Goal: Check status: Check status

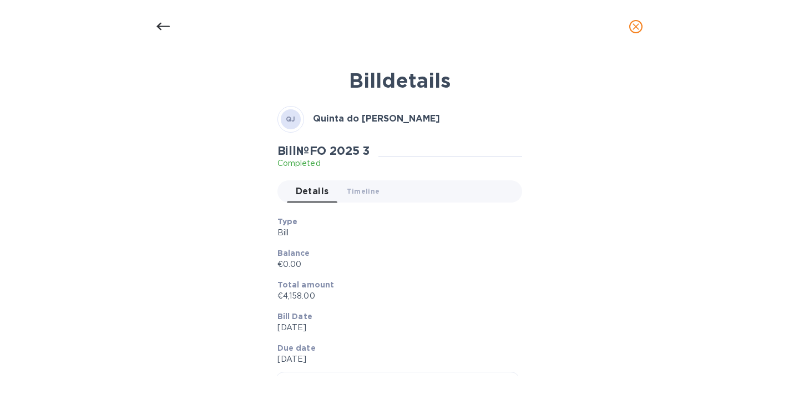
scroll to position [204, 0]
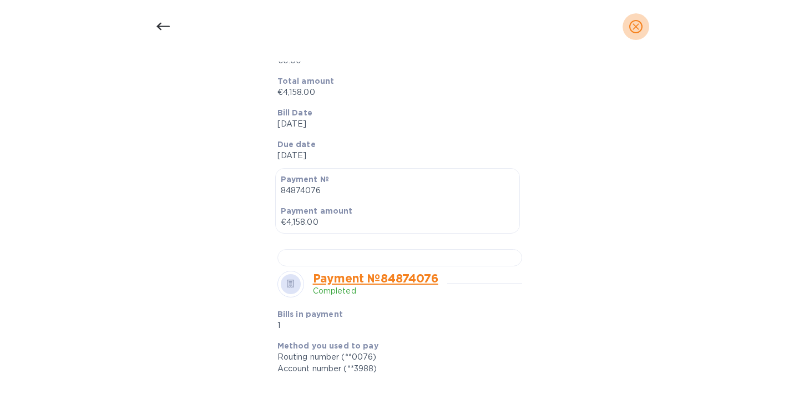
click at [633, 26] on icon "close" at bounding box center [635, 26] width 11 height 11
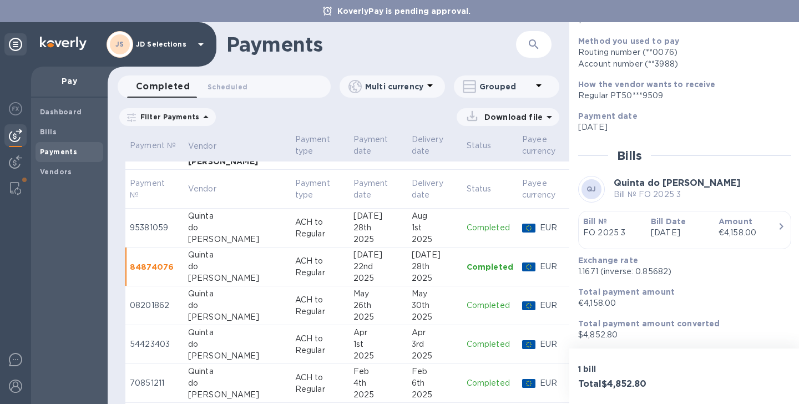
scroll to position [135, 0]
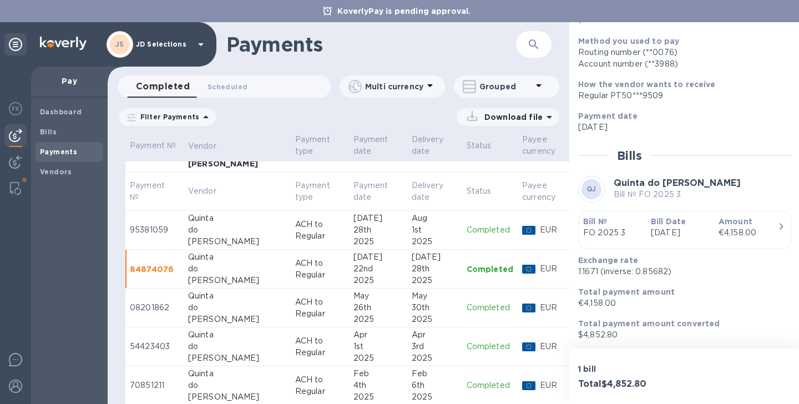
click at [412, 242] on div "2025" at bounding box center [435, 242] width 46 height 12
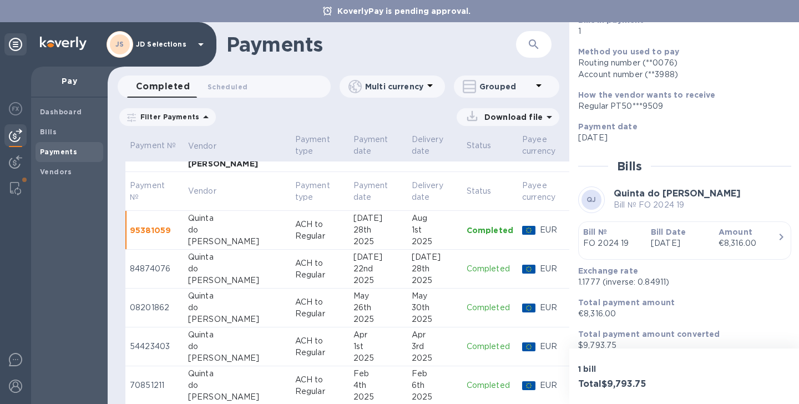
scroll to position [132, 0]
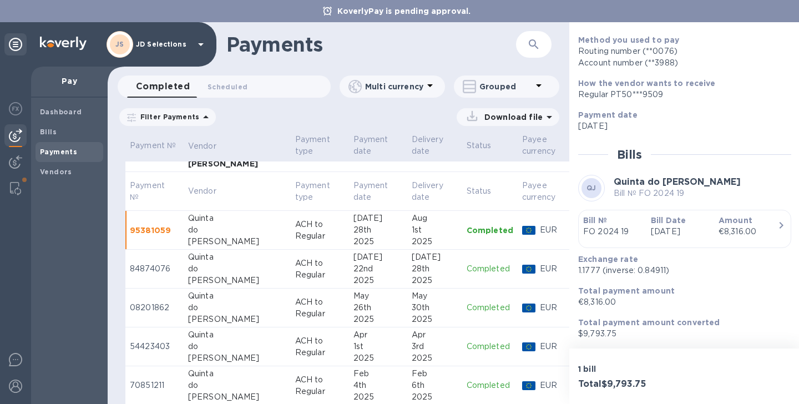
click at [654, 226] on p "[DATE]" at bounding box center [680, 232] width 59 height 12
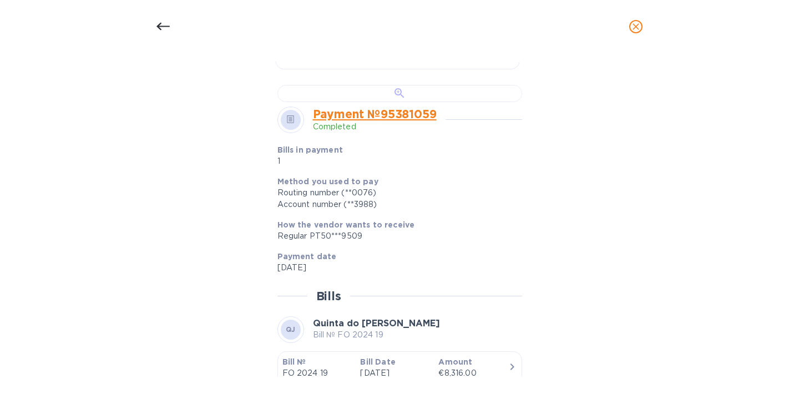
scroll to position [371, 0]
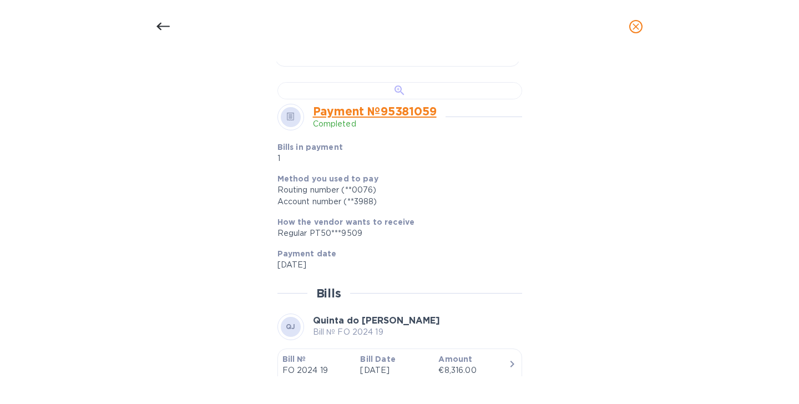
click at [398, 99] on div at bounding box center [400, 90] width 245 height 17
click at [632, 37] on button "close" at bounding box center [636, 26] width 27 height 27
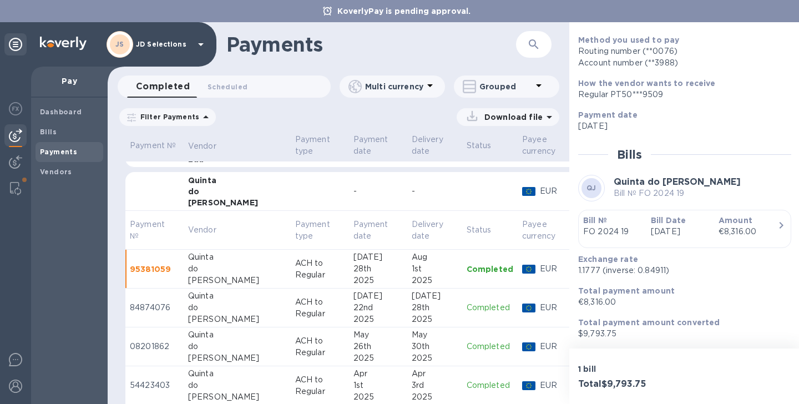
scroll to position [67, 0]
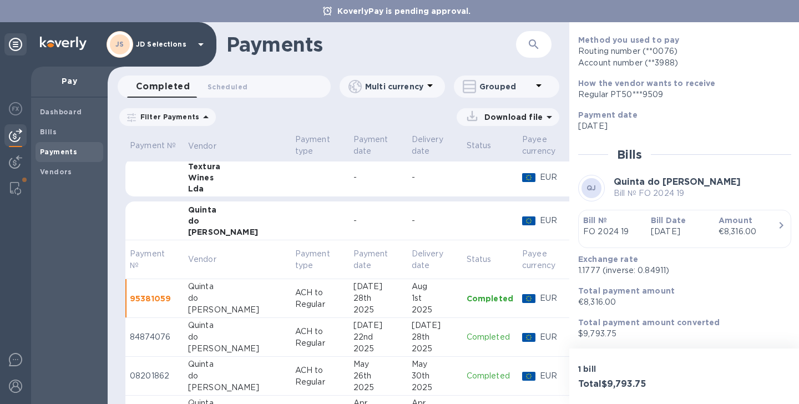
click at [215, 228] on div "[PERSON_NAME]" at bounding box center [237, 231] width 98 height 11
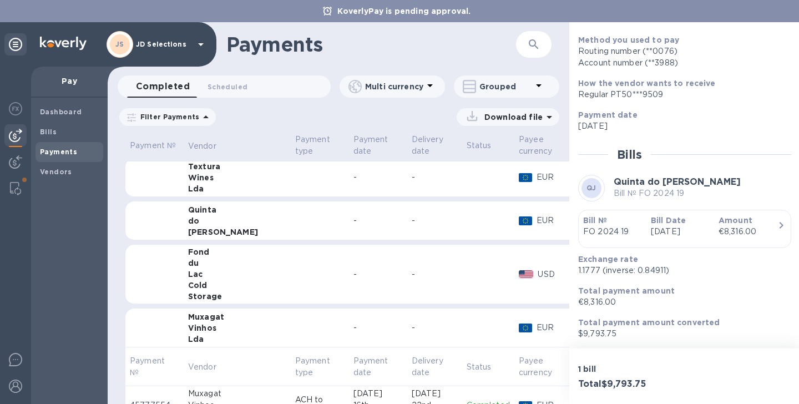
click at [217, 180] on div "Wines" at bounding box center [237, 177] width 98 height 11
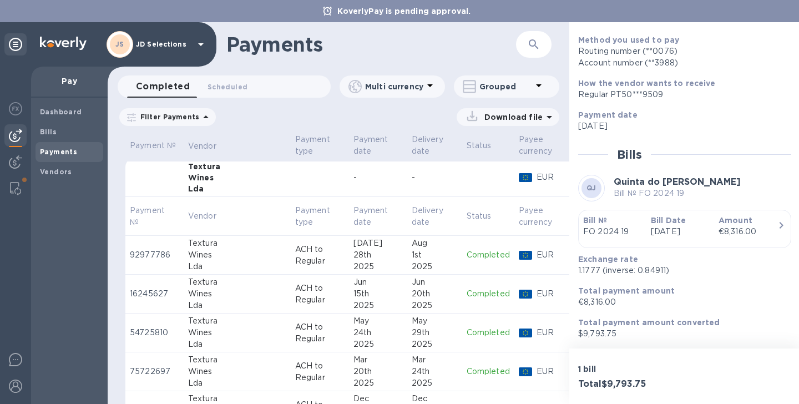
click at [354, 258] on div "28th" at bounding box center [378, 255] width 49 height 12
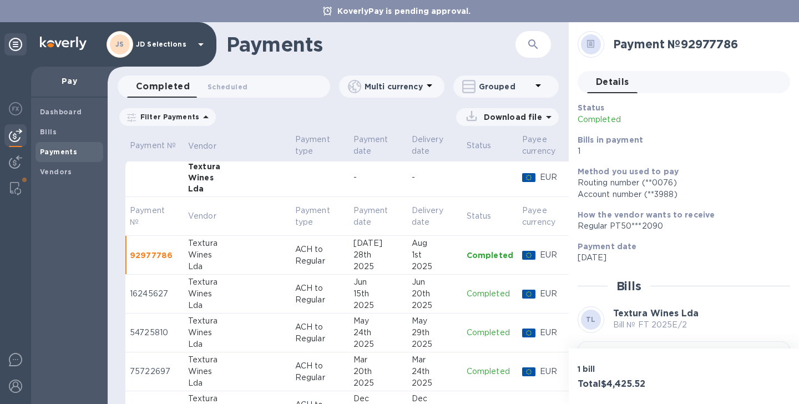
scroll to position [132, 0]
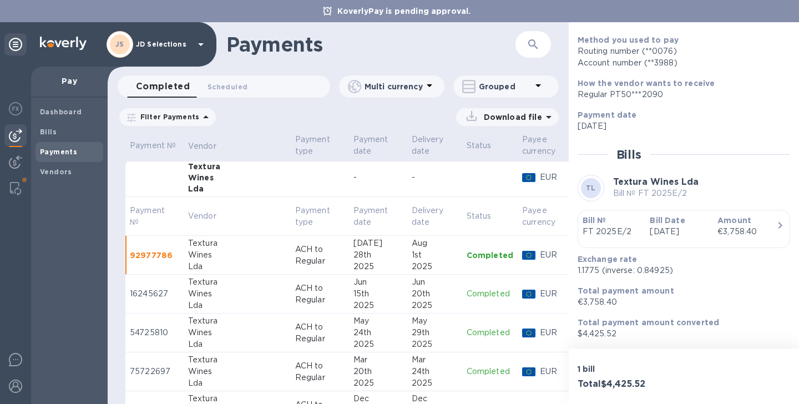
click at [670, 223] on b "Bill Date" at bounding box center [667, 220] width 35 height 9
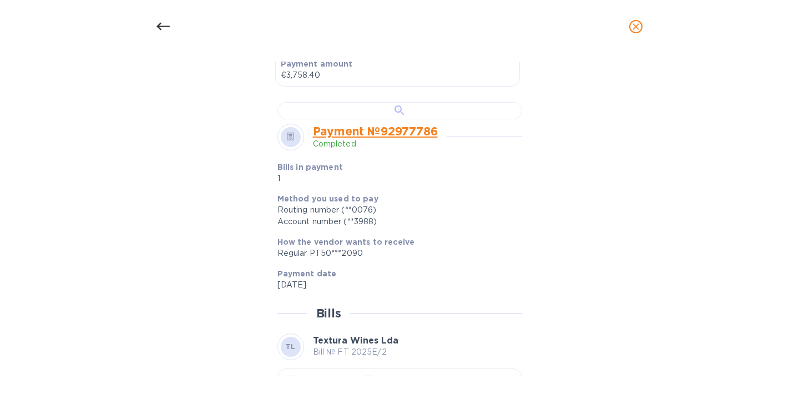
scroll to position [355, 0]
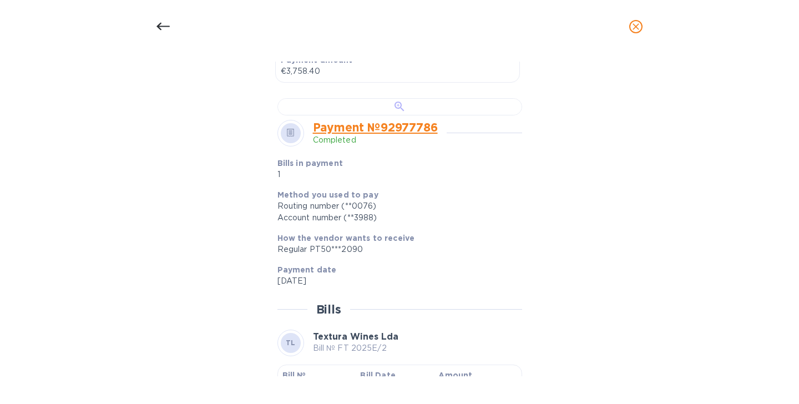
click at [435, 115] on div at bounding box center [400, 106] width 245 height 17
click at [158, 26] on icon at bounding box center [163, 27] width 13 height 8
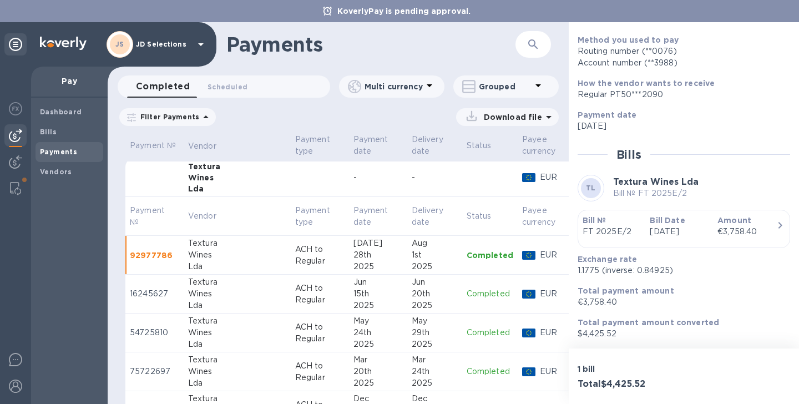
click at [291, 177] on td at bounding box center [320, 177] width 58 height 39
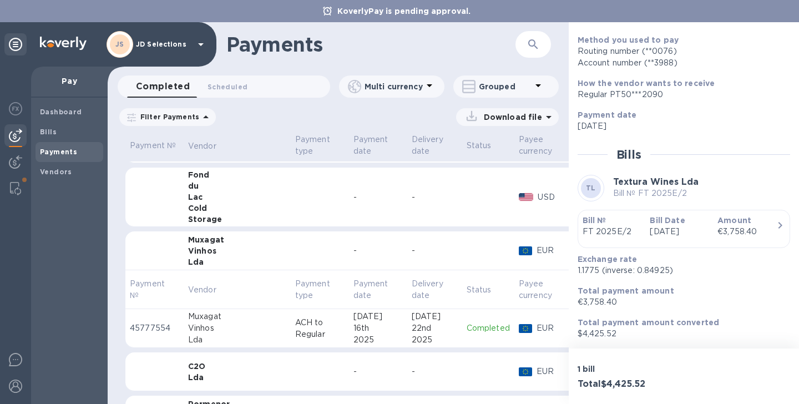
scroll to position [175, 0]
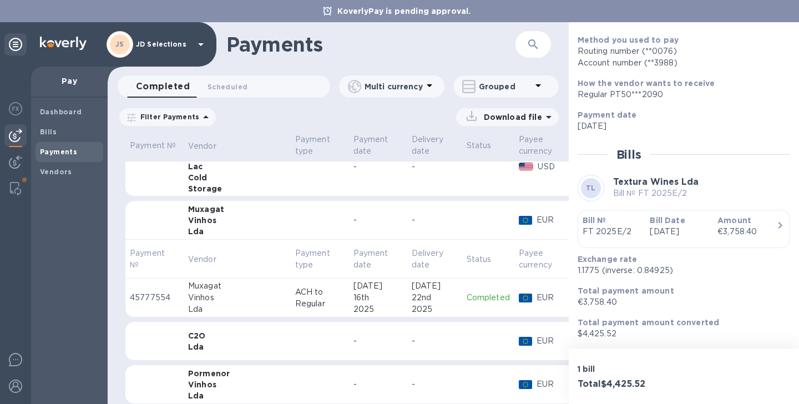
click at [218, 226] on div "Lda" at bounding box center [237, 231] width 98 height 11
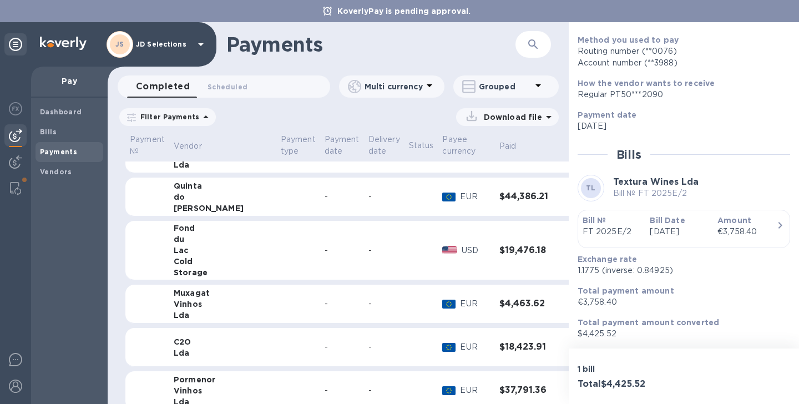
scroll to position [0, 0]
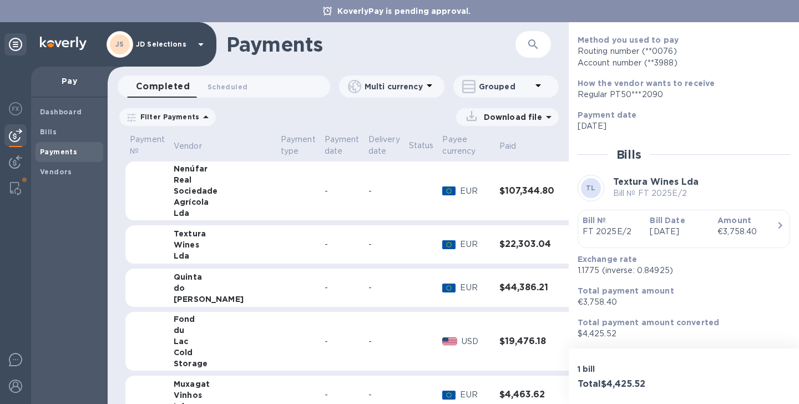
click at [204, 206] on div "Agrícola" at bounding box center [223, 201] width 98 height 11
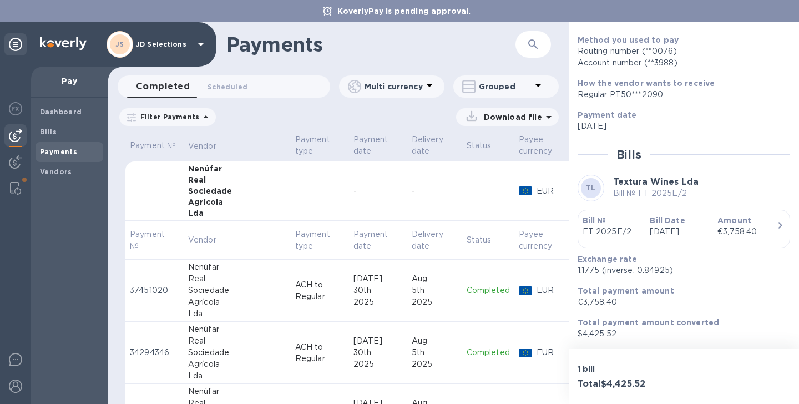
click at [200, 283] on div "Real" at bounding box center [237, 279] width 98 height 12
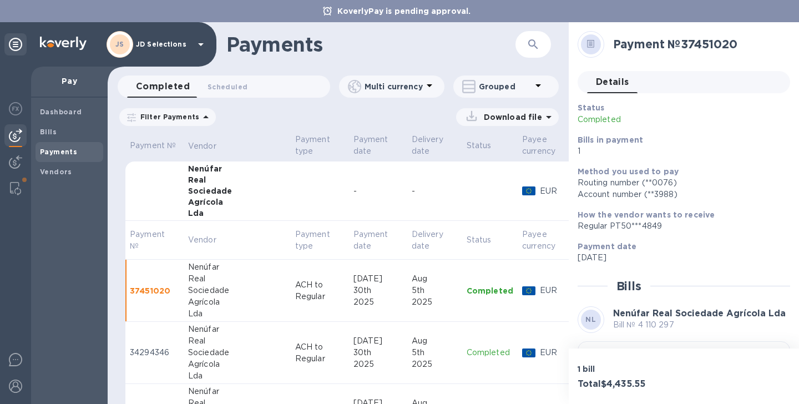
scroll to position [118, 0]
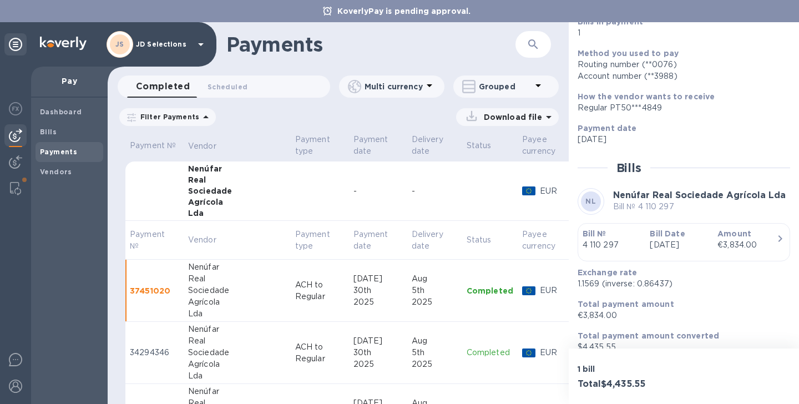
click at [616, 243] on p "4 110 297" at bounding box center [612, 245] width 59 height 12
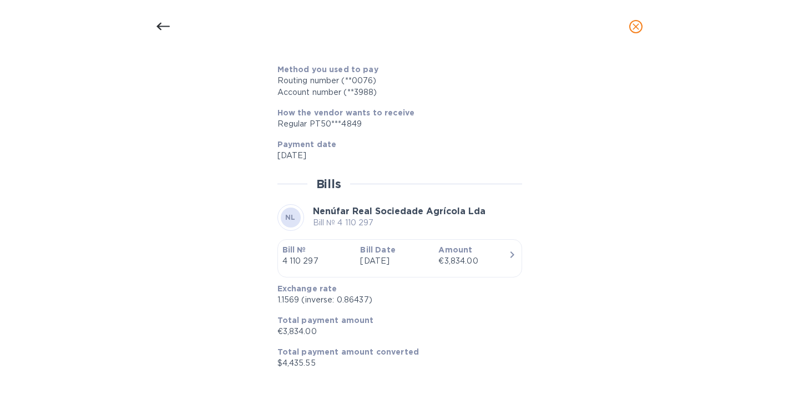
scroll to position [397, 0]
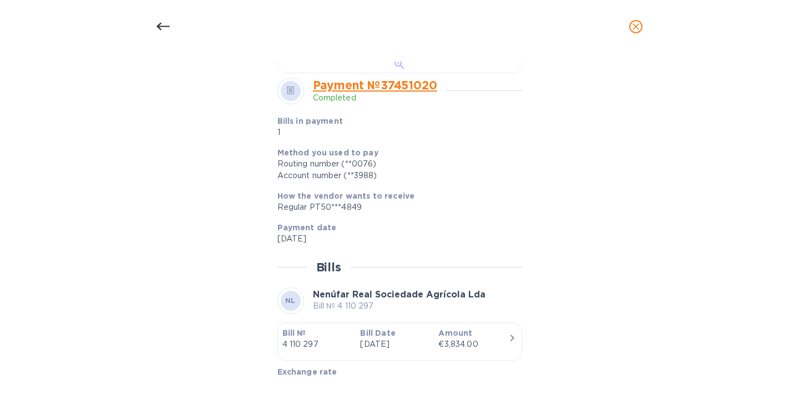
click at [403, 73] on div at bounding box center [400, 64] width 245 height 17
